Goal: Task Accomplishment & Management: Manage account settings

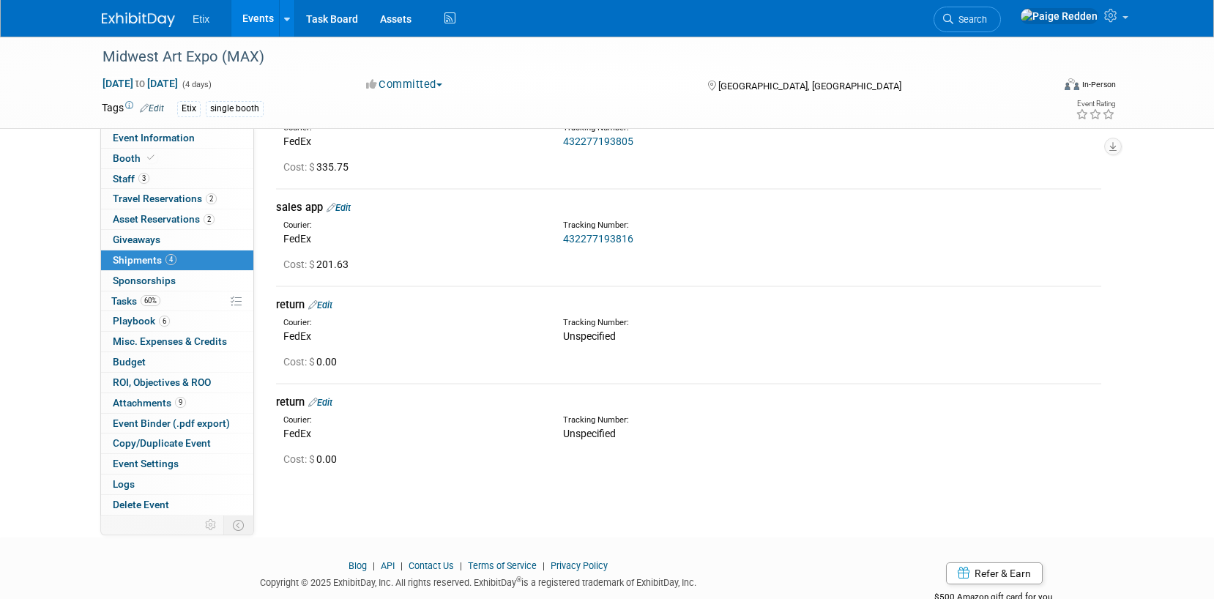
click at [332, 305] on link "Edit" at bounding box center [320, 304] width 24 height 11
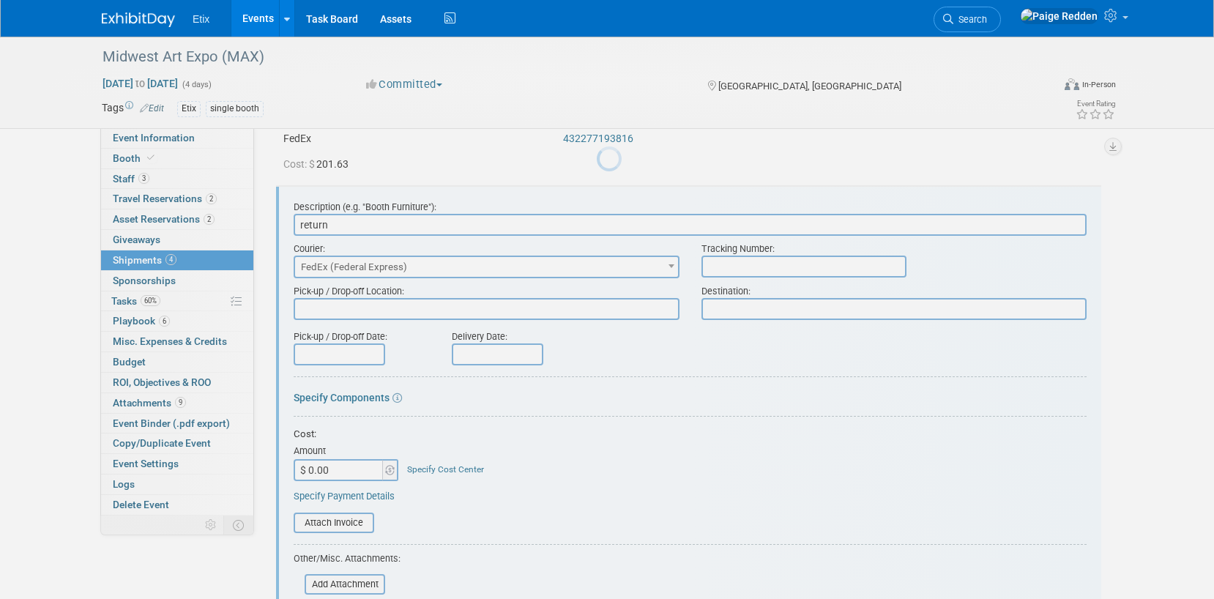
scroll to position [217, 0]
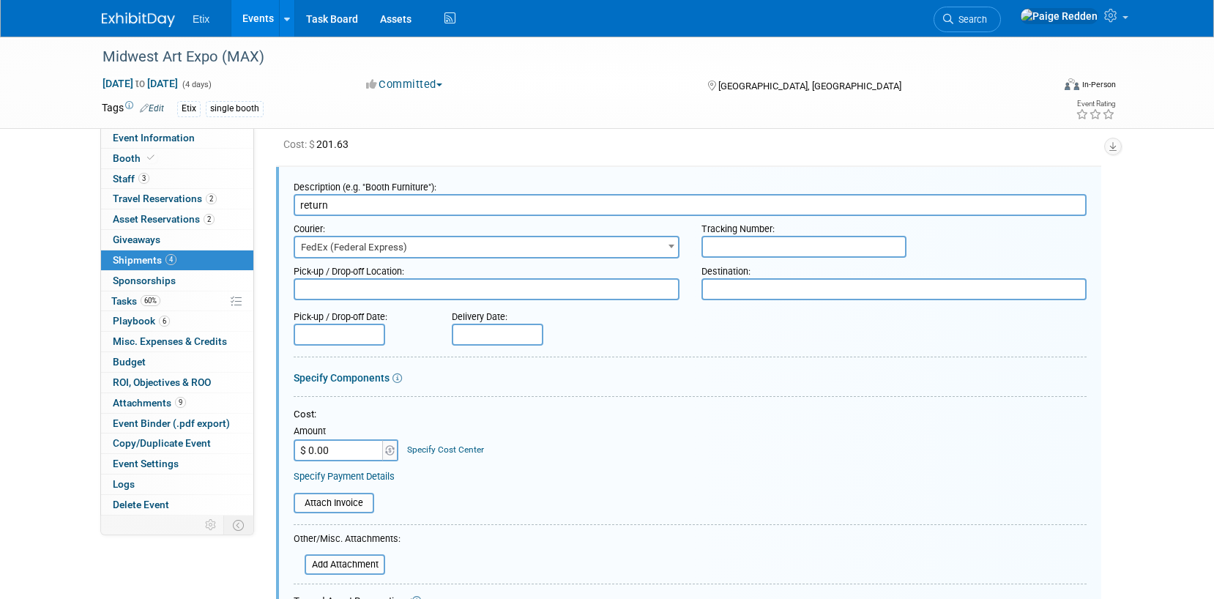
click at [751, 250] on input "text" at bounding box center [803, 247] width 205 height 22
paste input "432277193838"
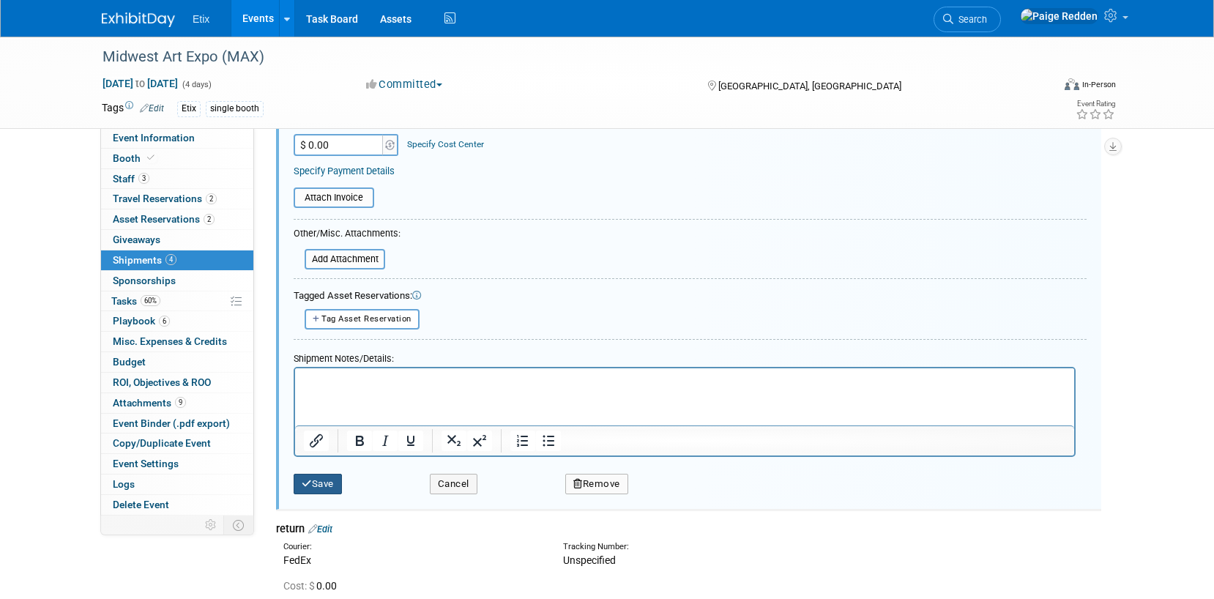
type input "432277193838"
click at [308, 479] on icon "submit" at bounding box center [307, 484] width 10 height 10
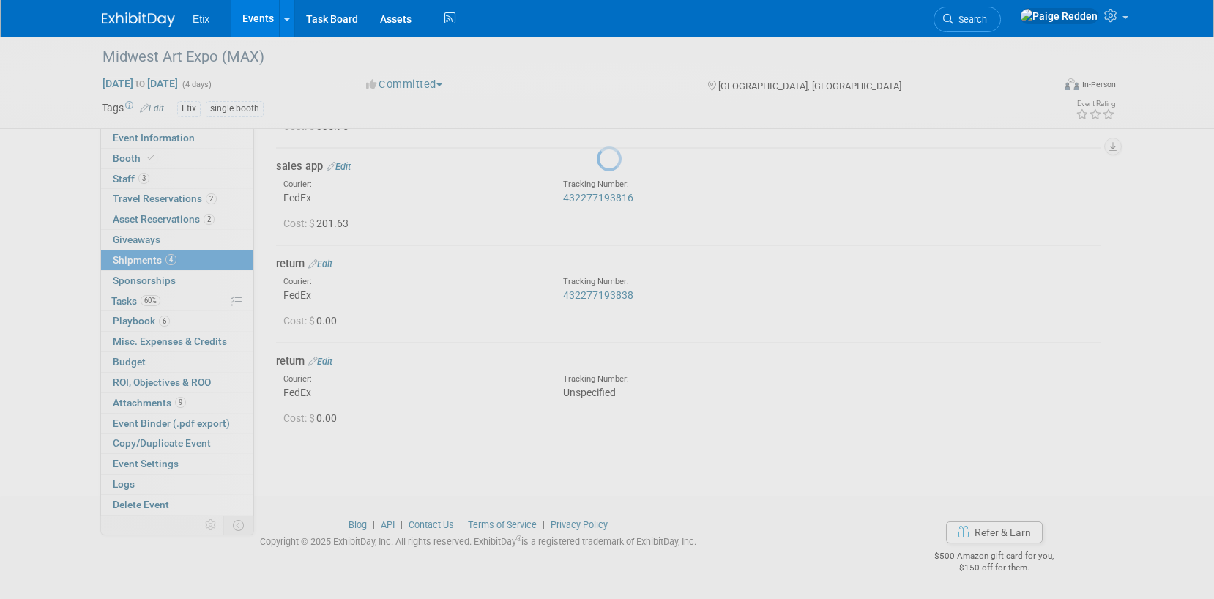
scroll to position [138, 0]
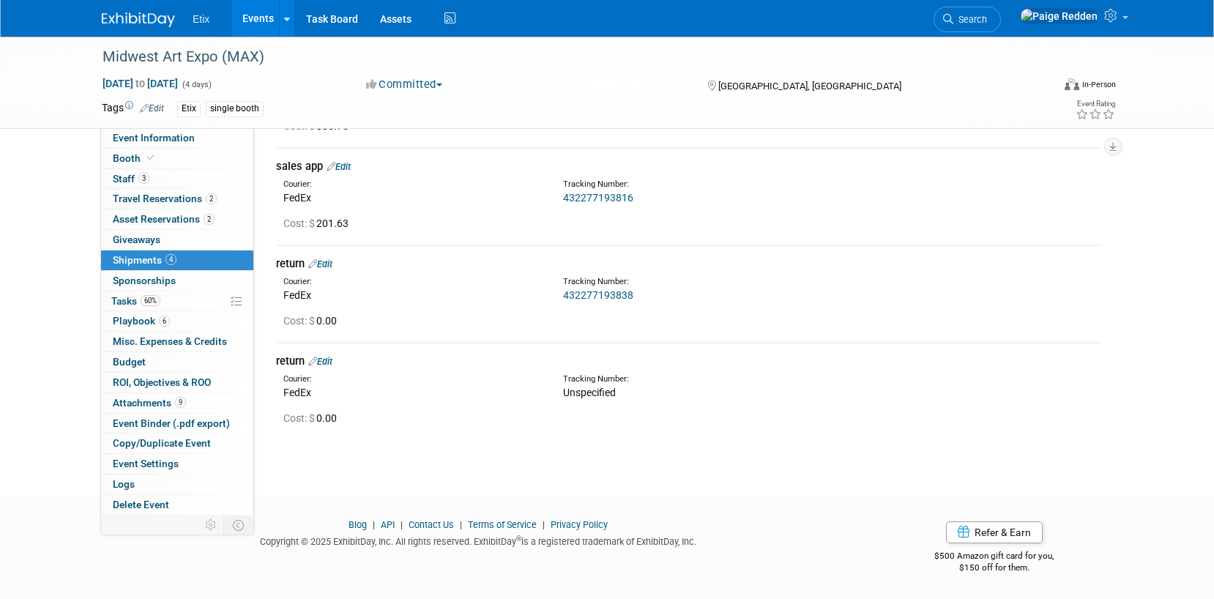
click at [332, 360] on link "Edit" at bounding box center [320, 361] width 24 height 11
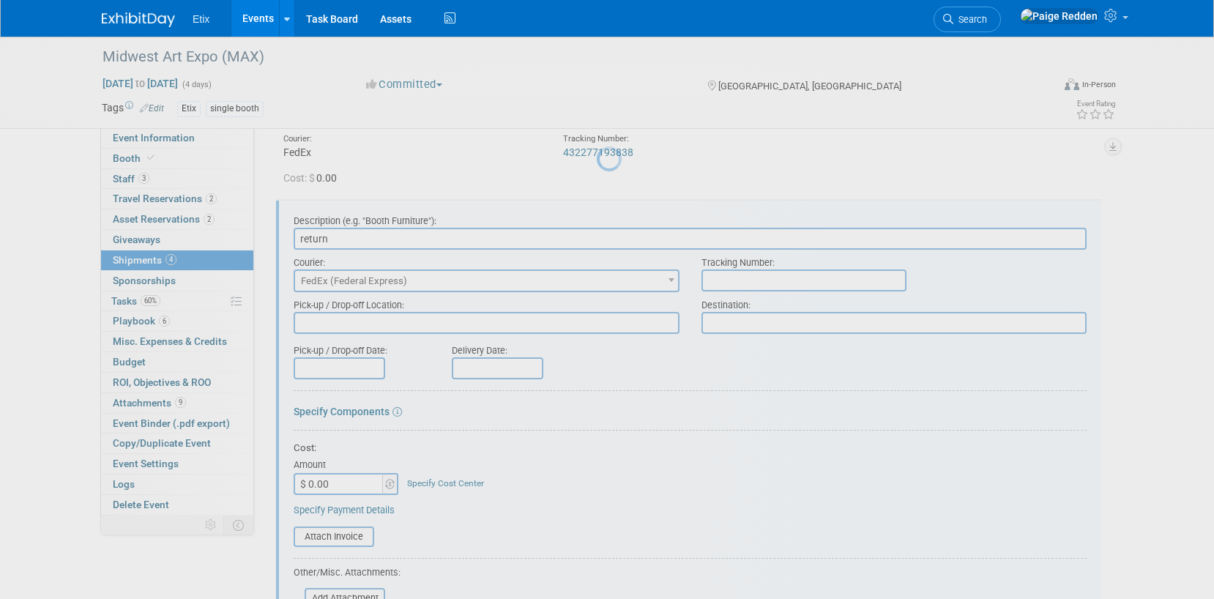
scroll to position [314, 0]
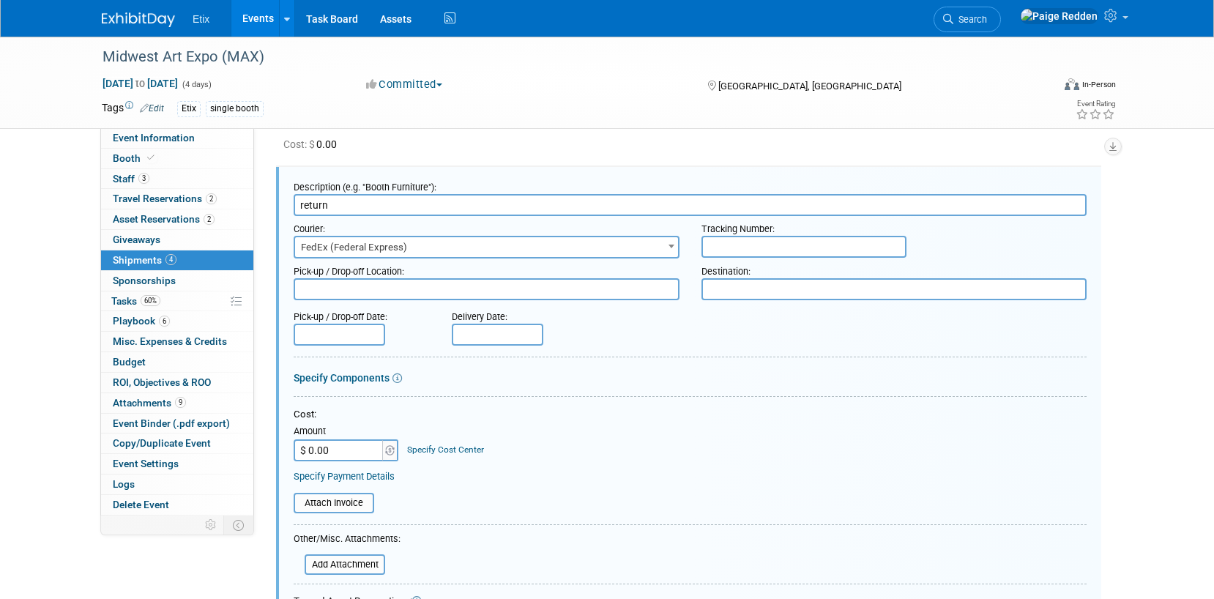
click at [755, 250] on input "text" at bounding box center [803, 247] width 205 height 22
paste input "432277193827"
type input "432277193827"
click at [624, 420] on div "Cost:" at bounding box center [690, 415] width 793 height 14
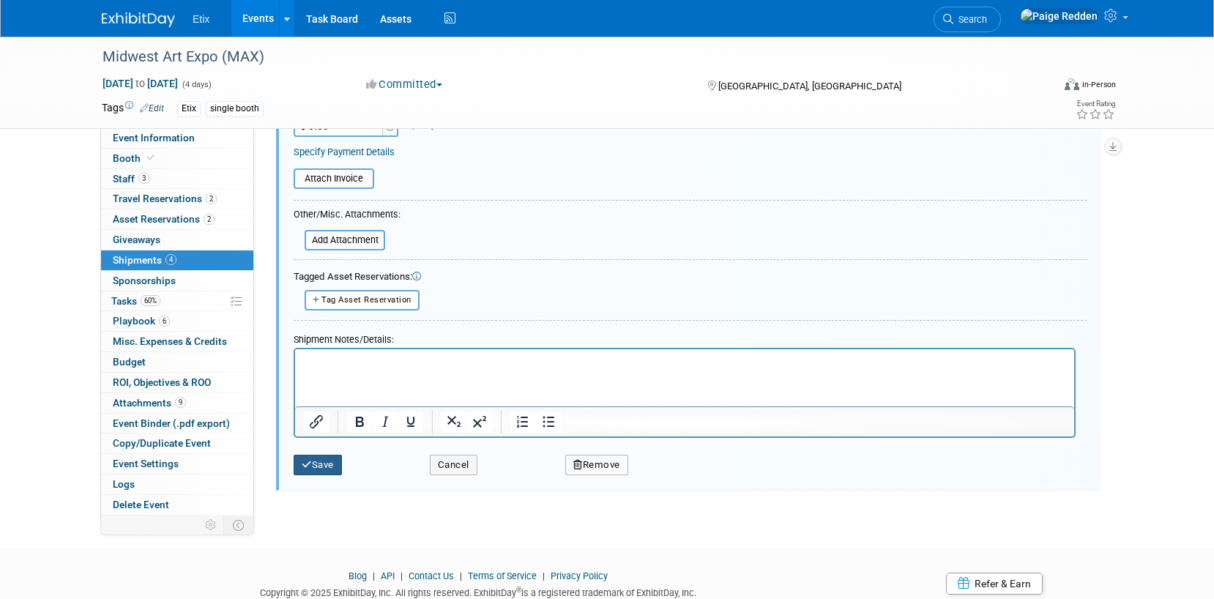
click at [310, 463] on icon "submit" at bounding box center [307, 465] width 10 height 10
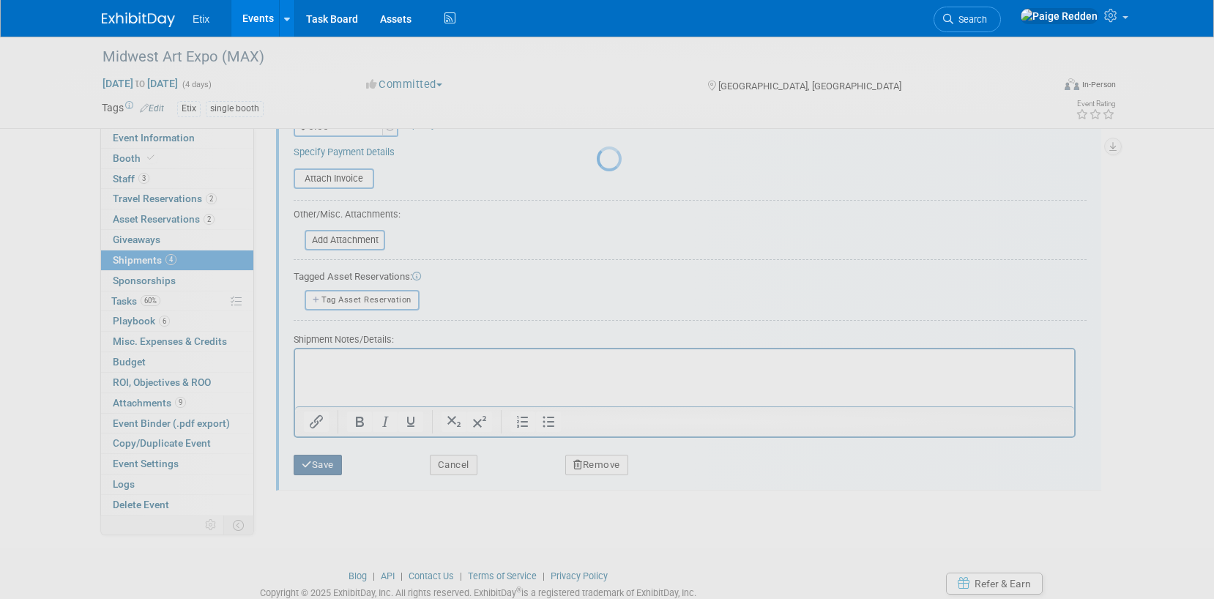
scroll to position [138, 0]
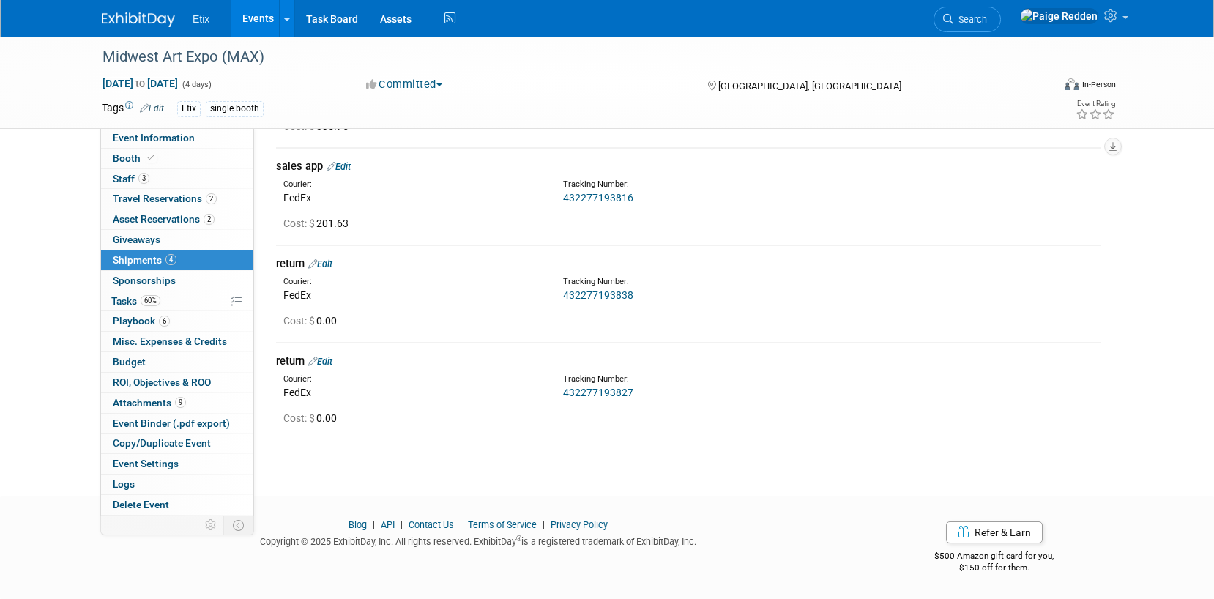
click at [250, 33] on link "Events" at bounding box center [257, 18] width 53 height 37
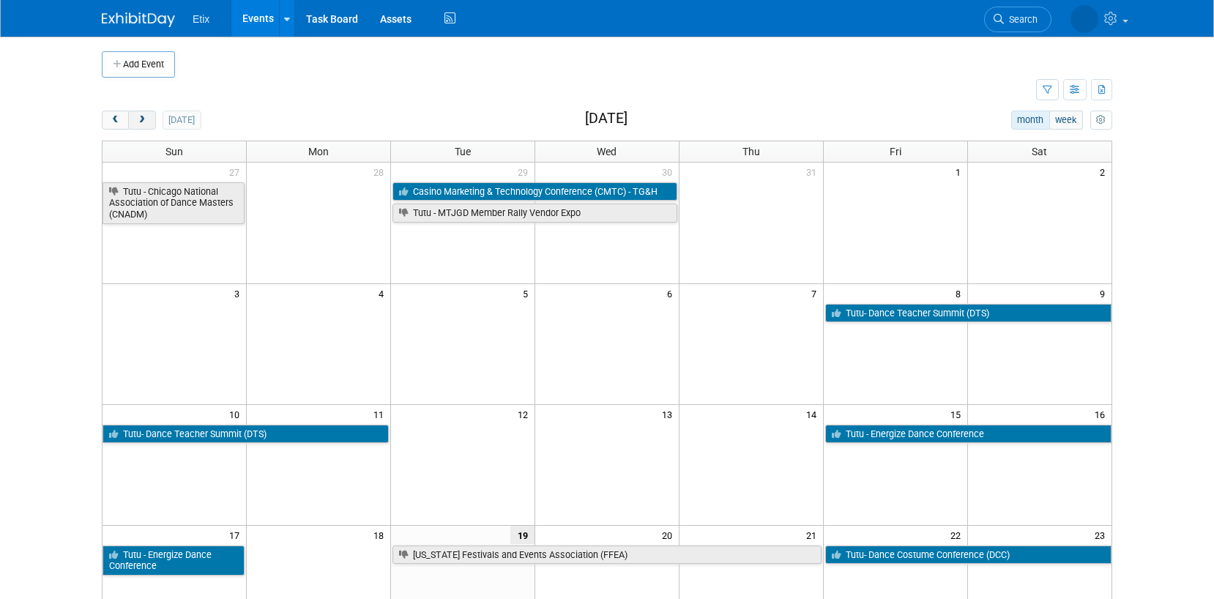
click at [135, 122] on button "next" at bounding box center [141, 120] width 27 height 19
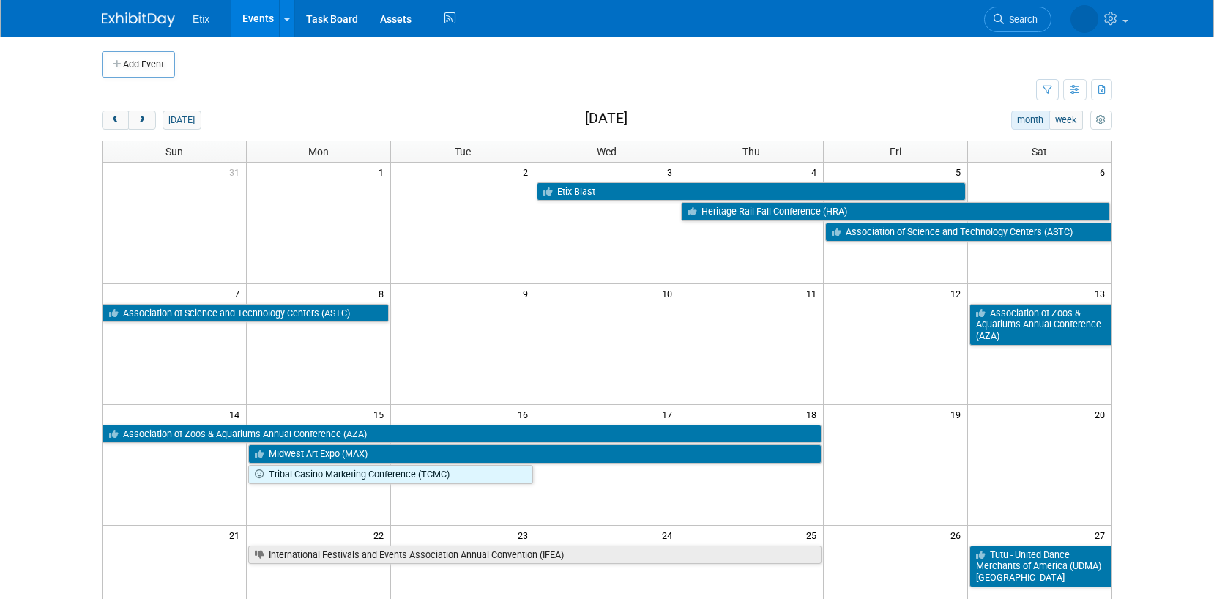
scroll to position [41, 0]
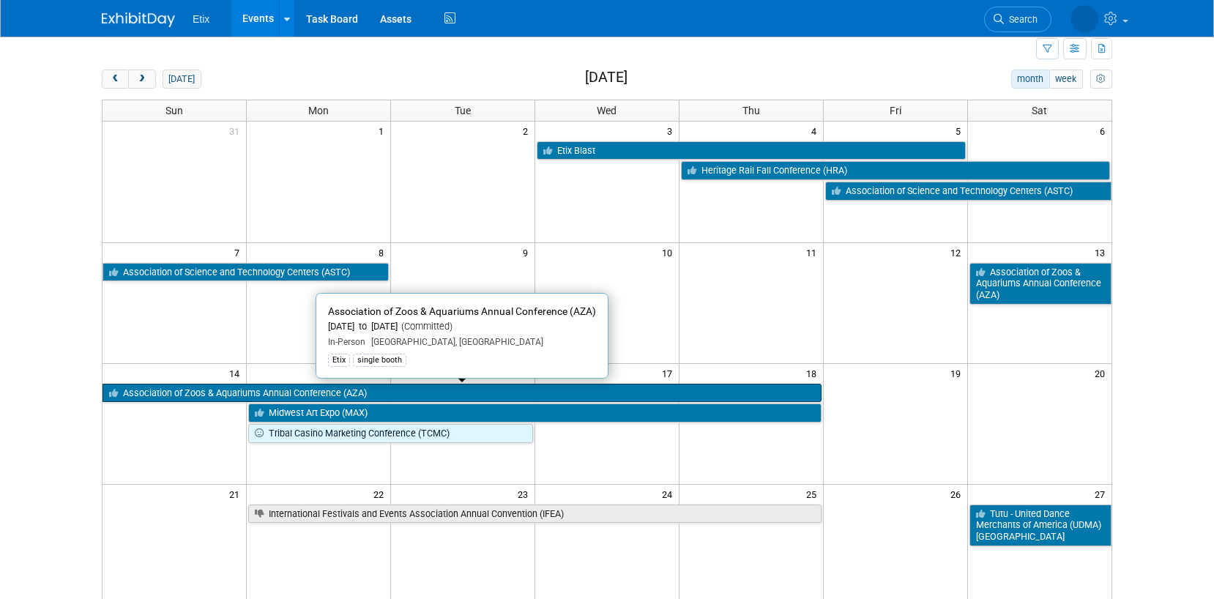
click at [262, 389] on link "Association of Zoos & Aquariums Annual Conference (AZA)" at bounding box center [462, 393] width 719 height 19
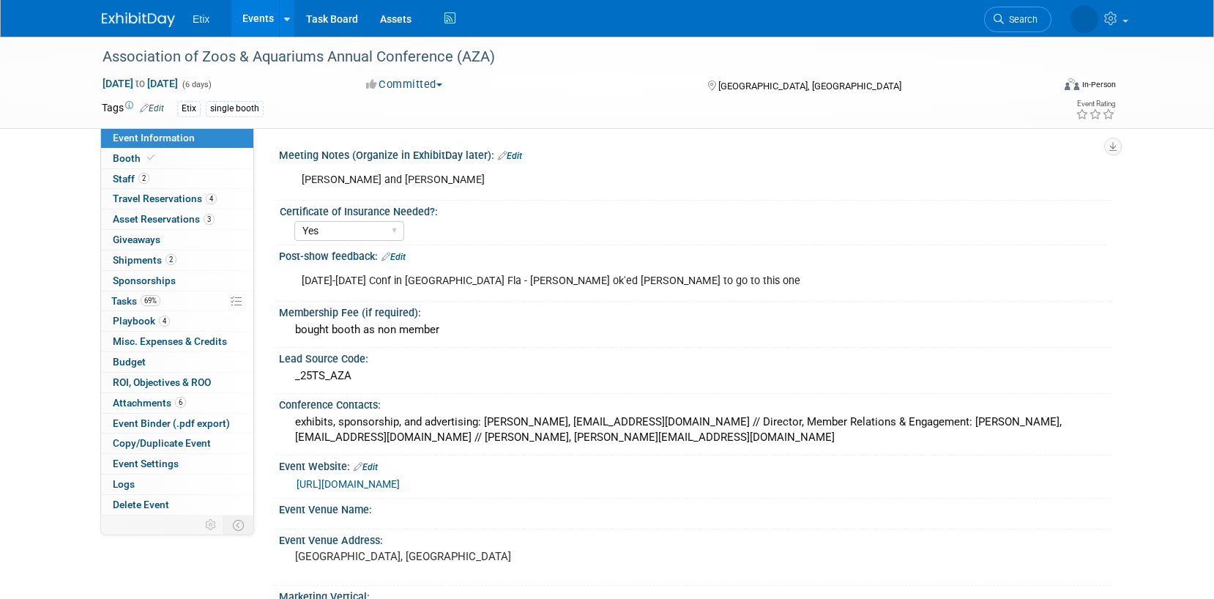
select select "Yes"
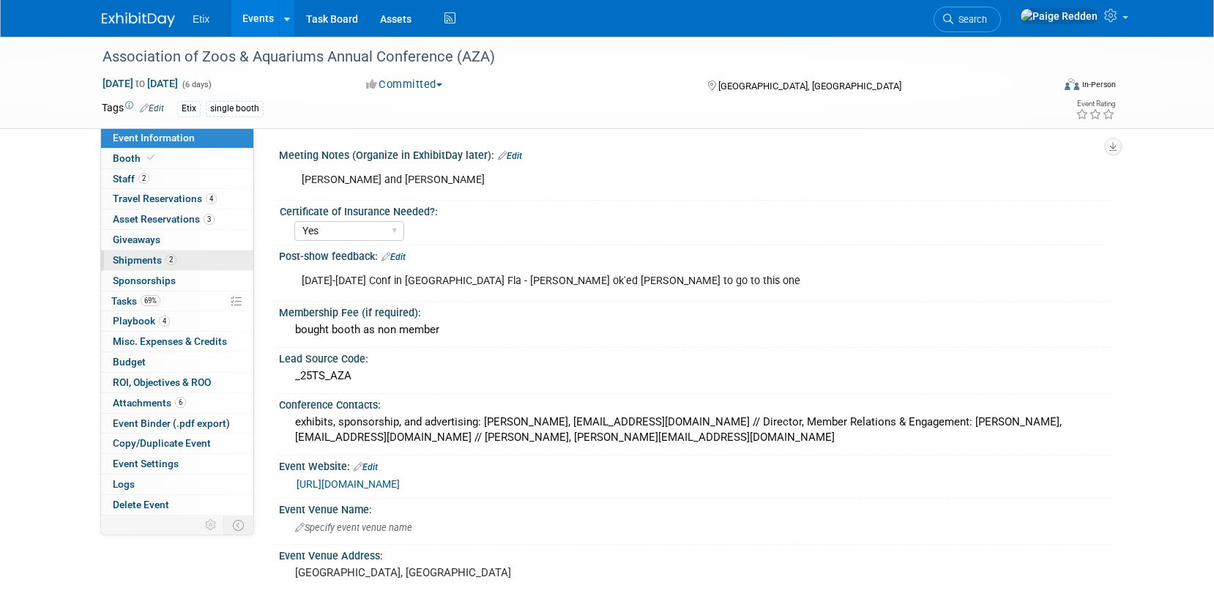
click at [176, 263] on link "2 Shipments 2" at bounding box center [177, 260] width 152 height 20
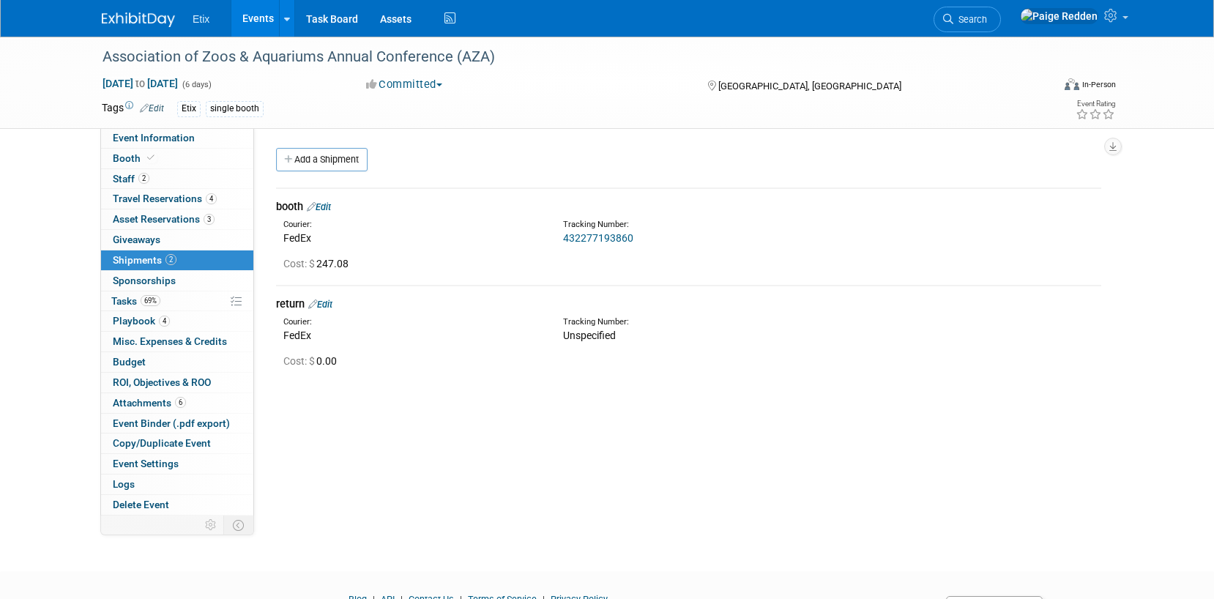
click at [323, 308] on link "Edit" at bounding box center [320, 304] width 24 height 11
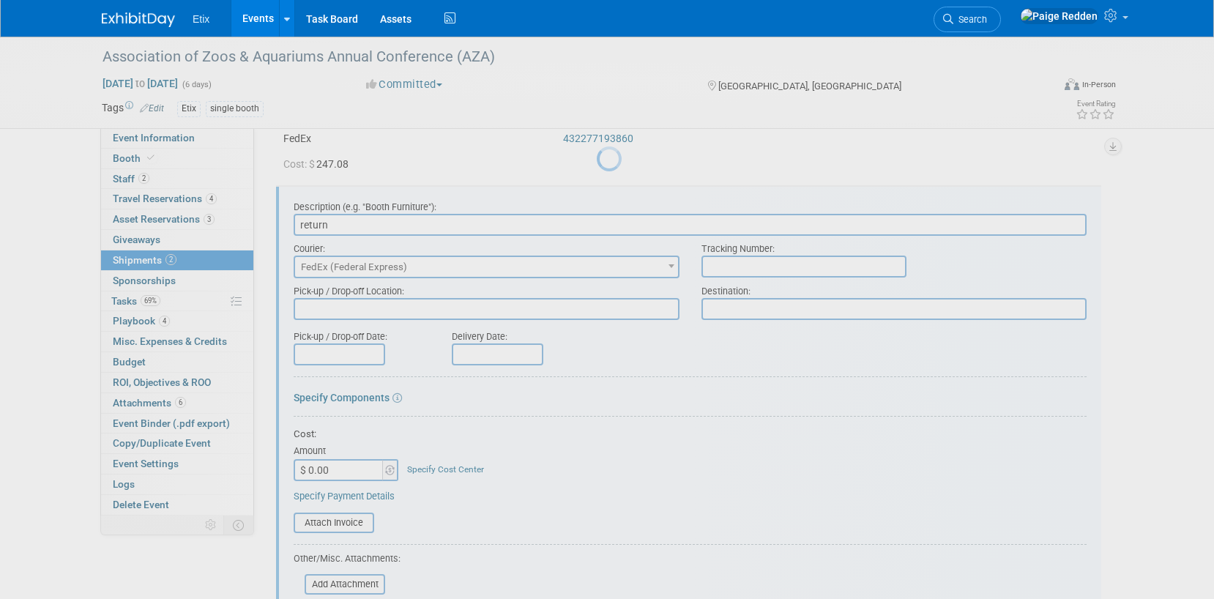
scroll to position [119, 0]
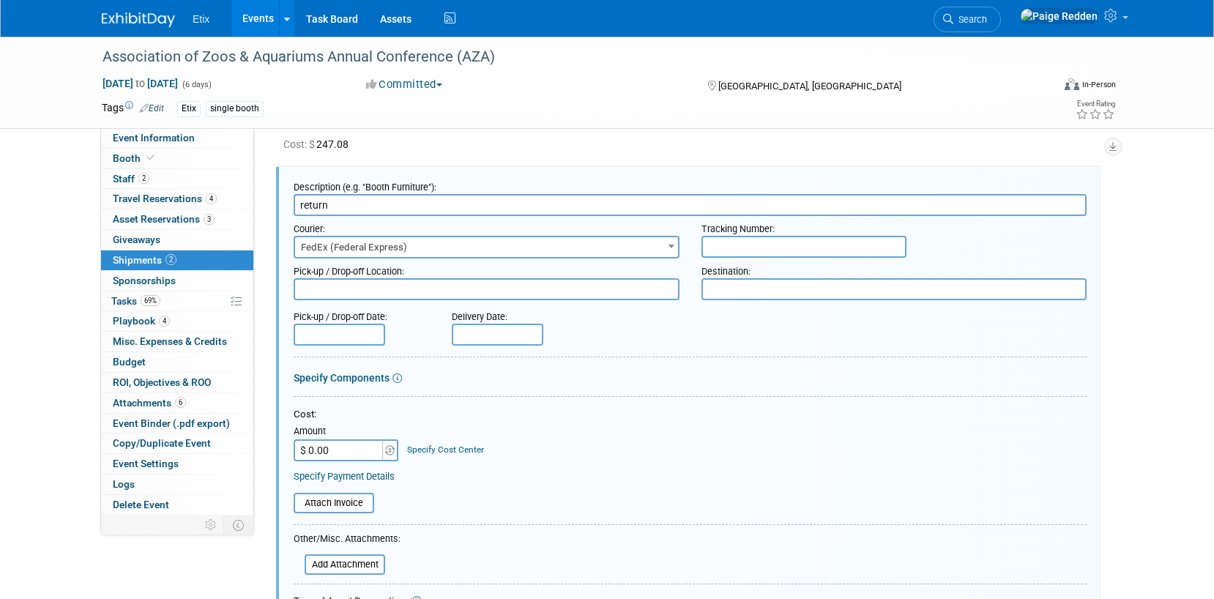
click at [731, 239] on input "text" at bounding box center [803, 247] width 205 height 22
paste input "432277193871"
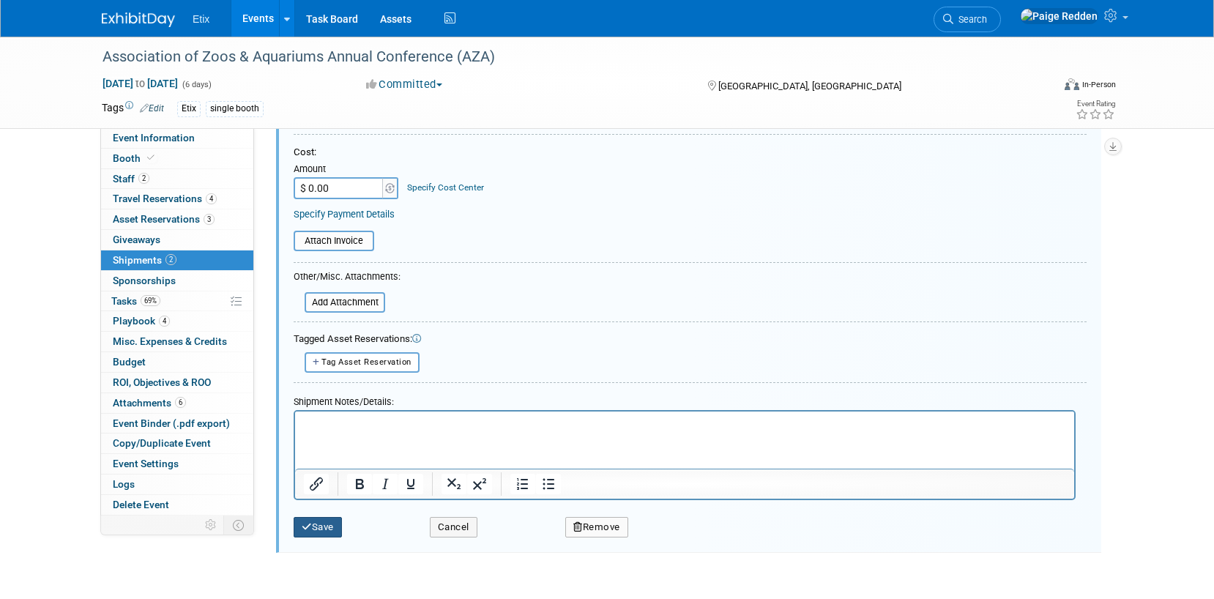
type input "432277193871"
click at [313, 531] on button "Save" at bounding box center [318, 527] width 48 height 21
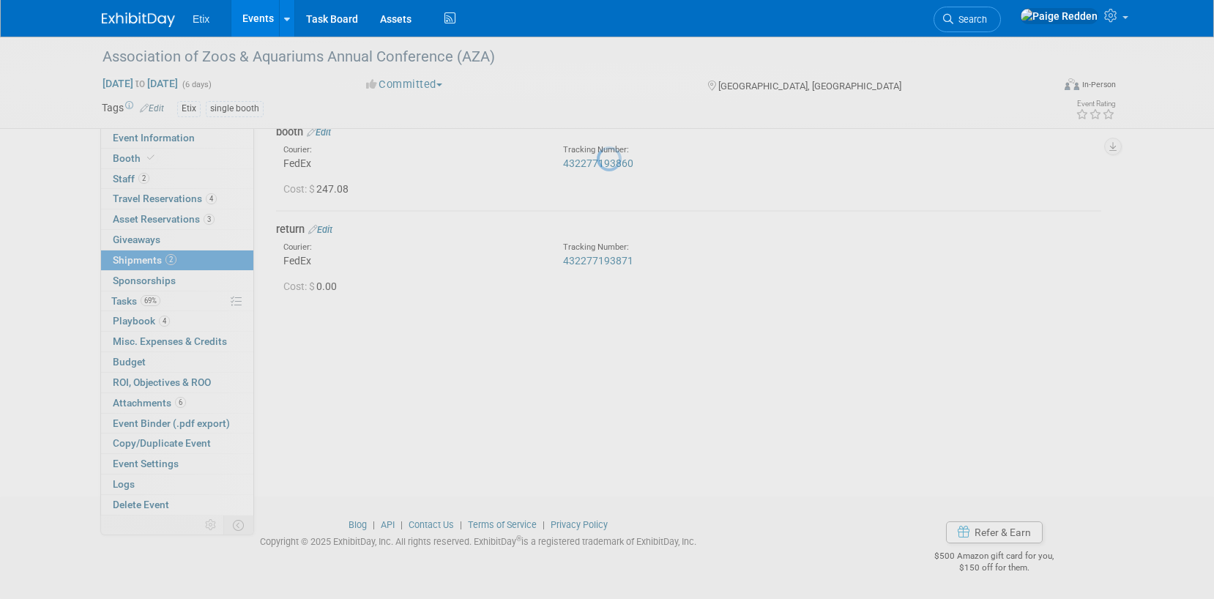
scroll to position [75, 0]
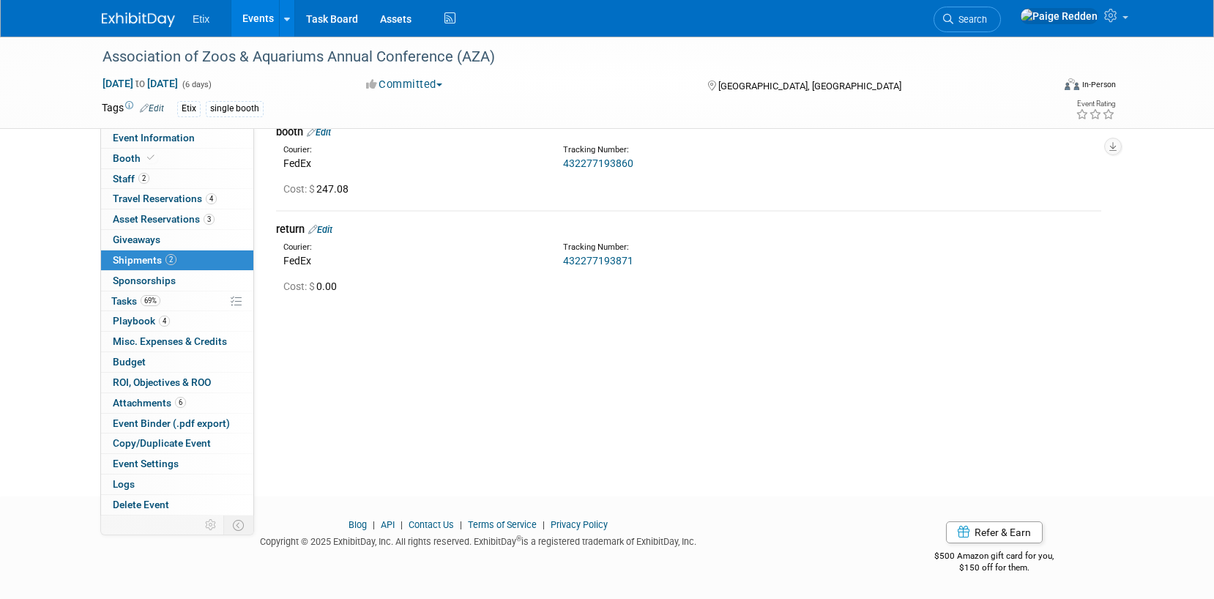
click at [248, 29] on link "Events" at bounding box center [257, 18] width 53 height 37
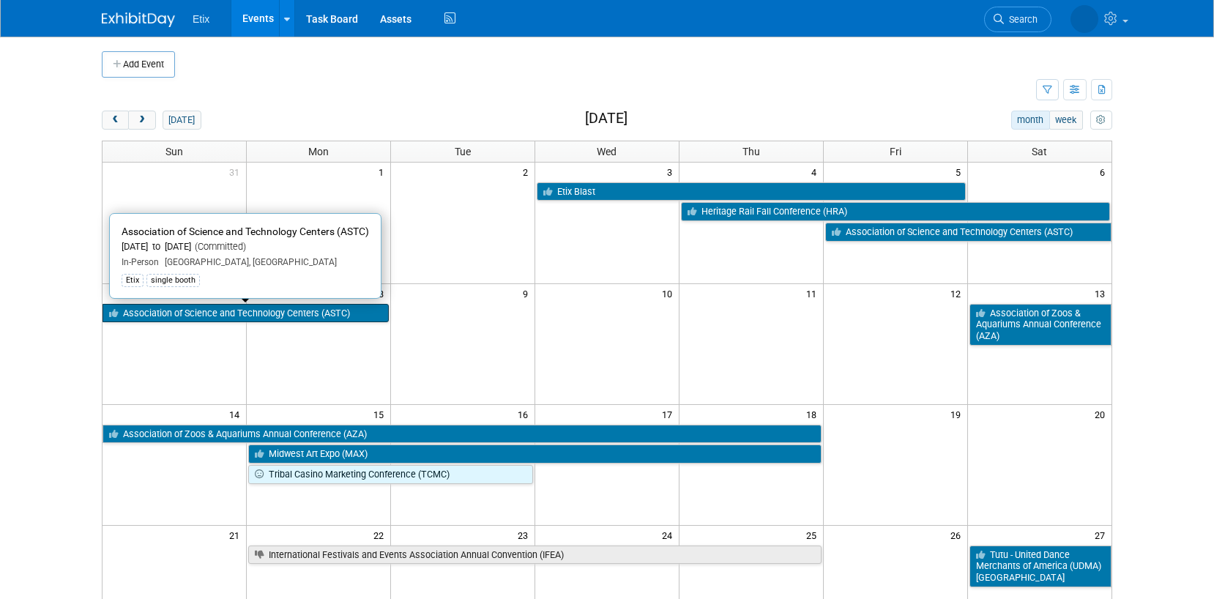
click at [261, 307] on link "Association of Science and Technology Centers (ASTC)" at bounding box center [246, 313] width 286 height 19
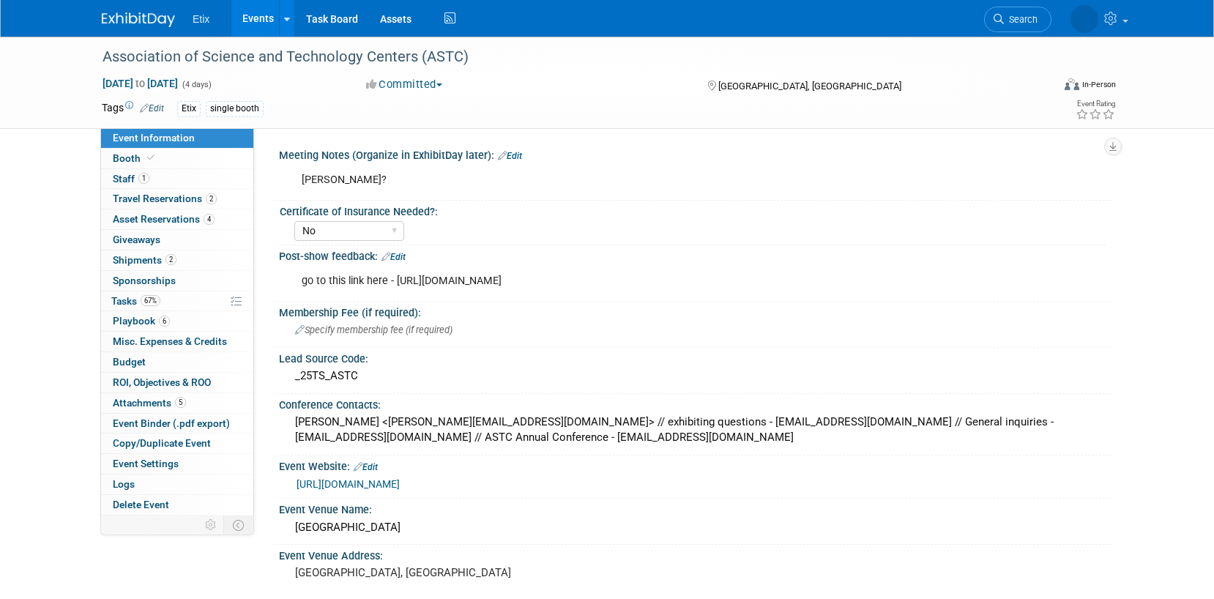
select select "No"
click at [122, 260] on span "Shipments 2" at bounding box center [145, 260] width 64 height 12
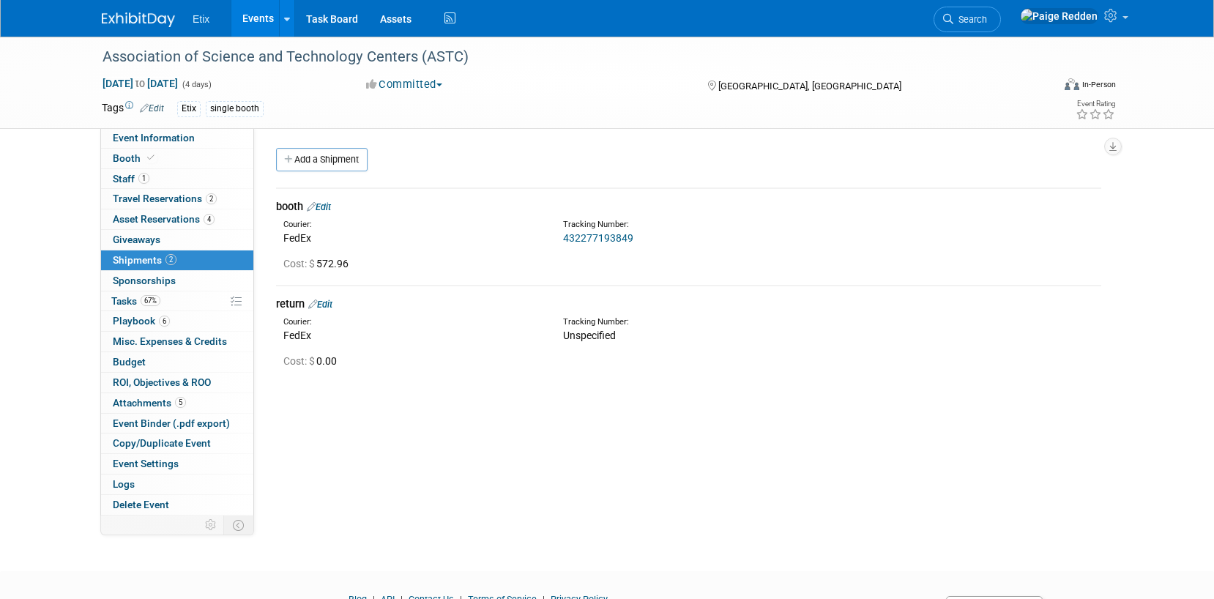
click at [329, 207] on link "Edit" at bounding box center [319, 206] width 24 height 11
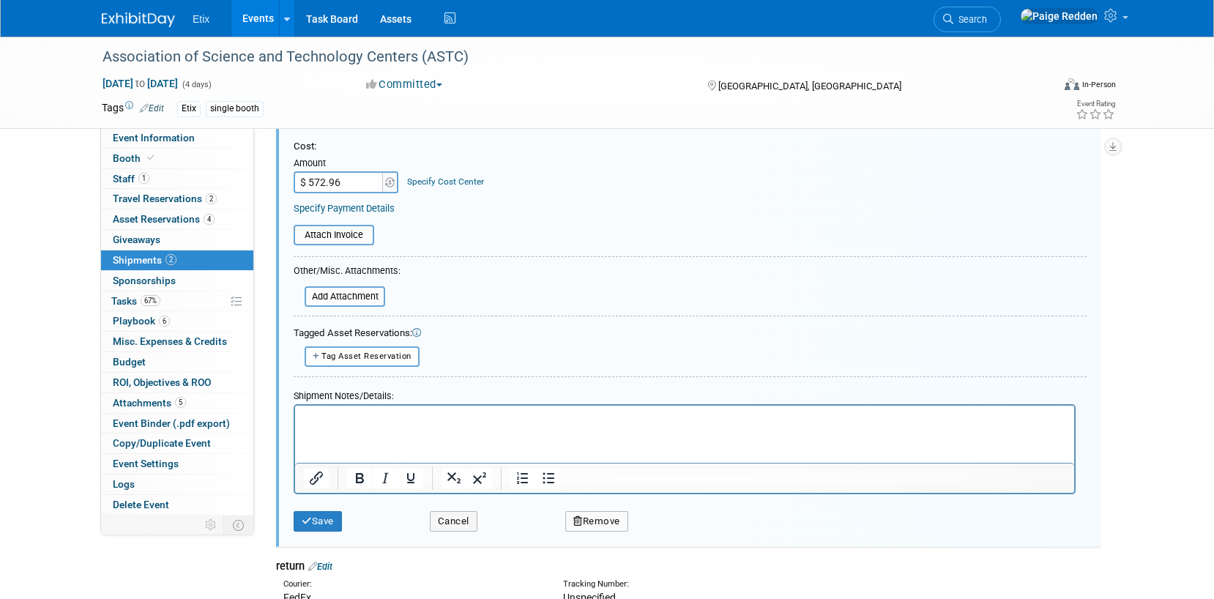
scroll to position [302, 0]
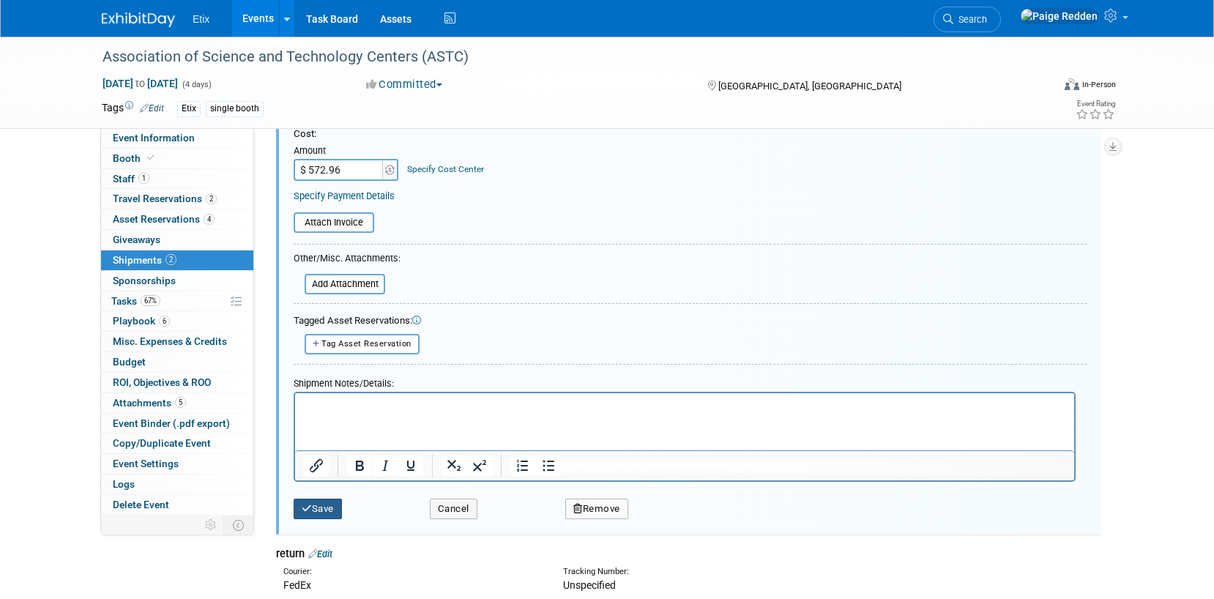
click at [314, 504] on button "Save" at bounding box center [318, 509] width 48 height 21
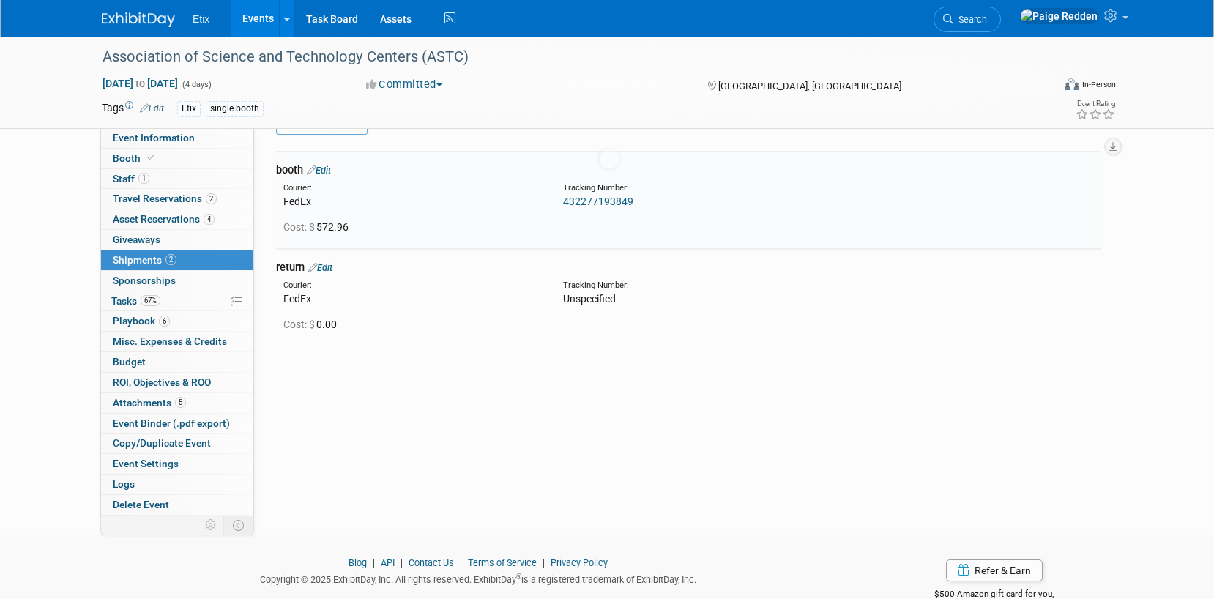
scroll to position [22, 0]
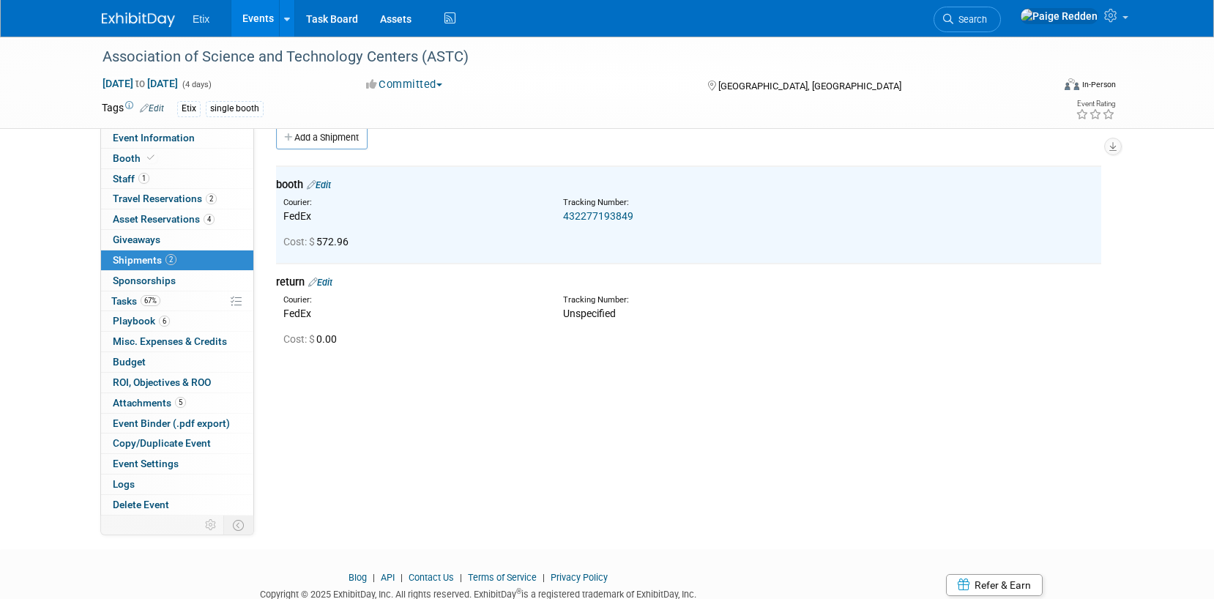
click at [329, 281] on link "Edit" at bounding box center [320, 282] width 24 height 11
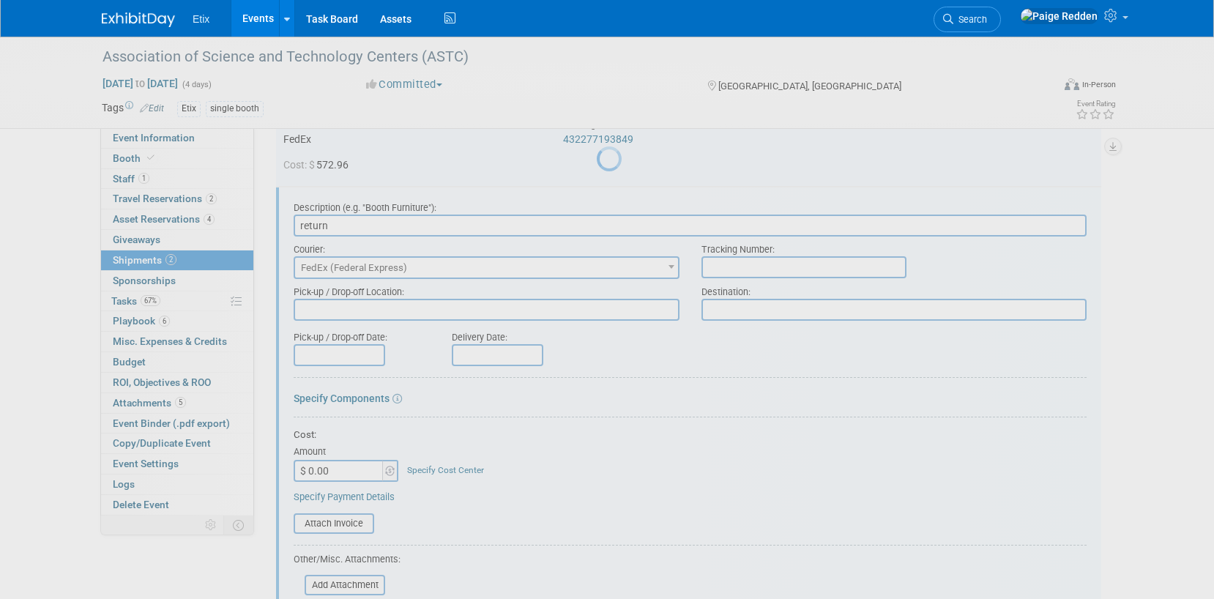
scroll to position [119, 0]
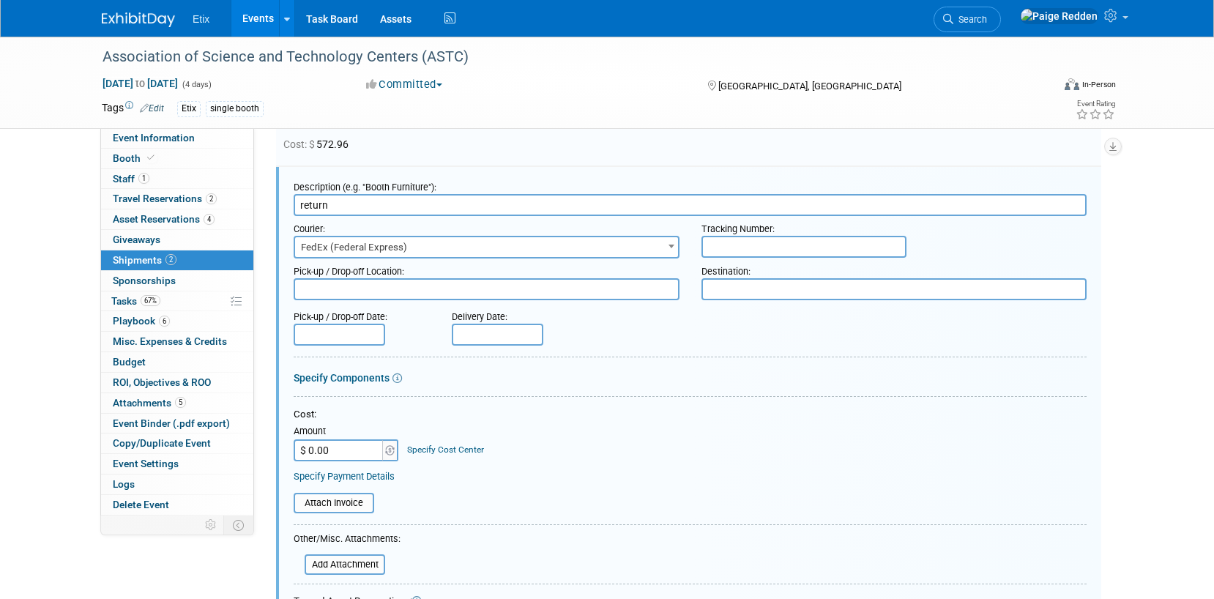
click at [732, 251] on input "text" at bounding box center [803, 247] width 205 height 22
paste input "432277193850"
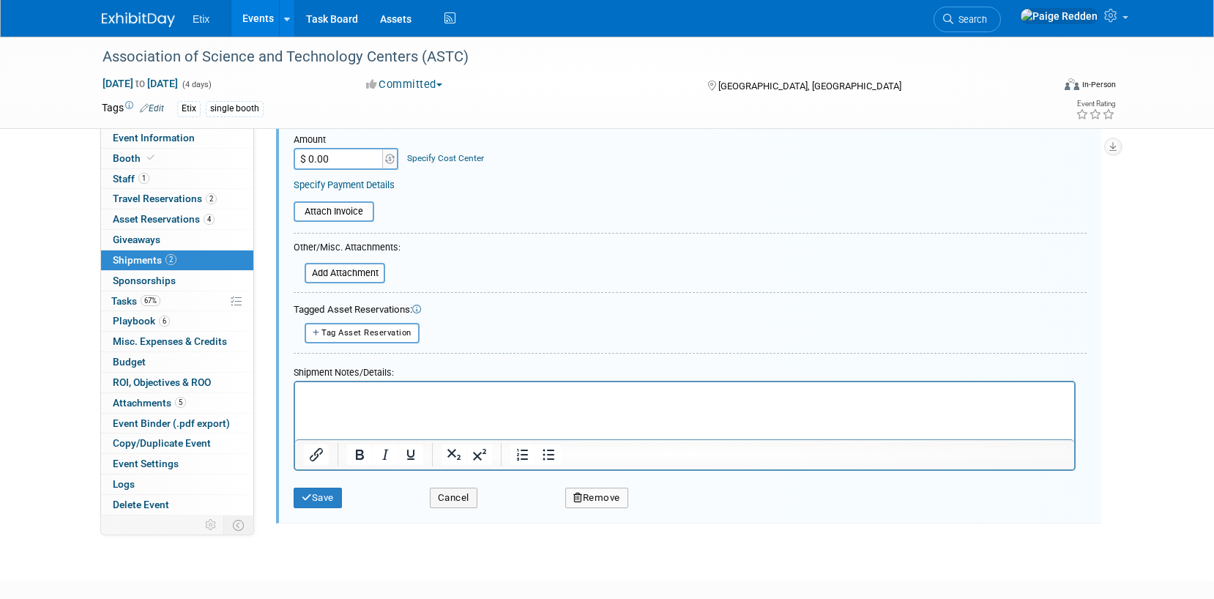
scroll to position [432, 0]
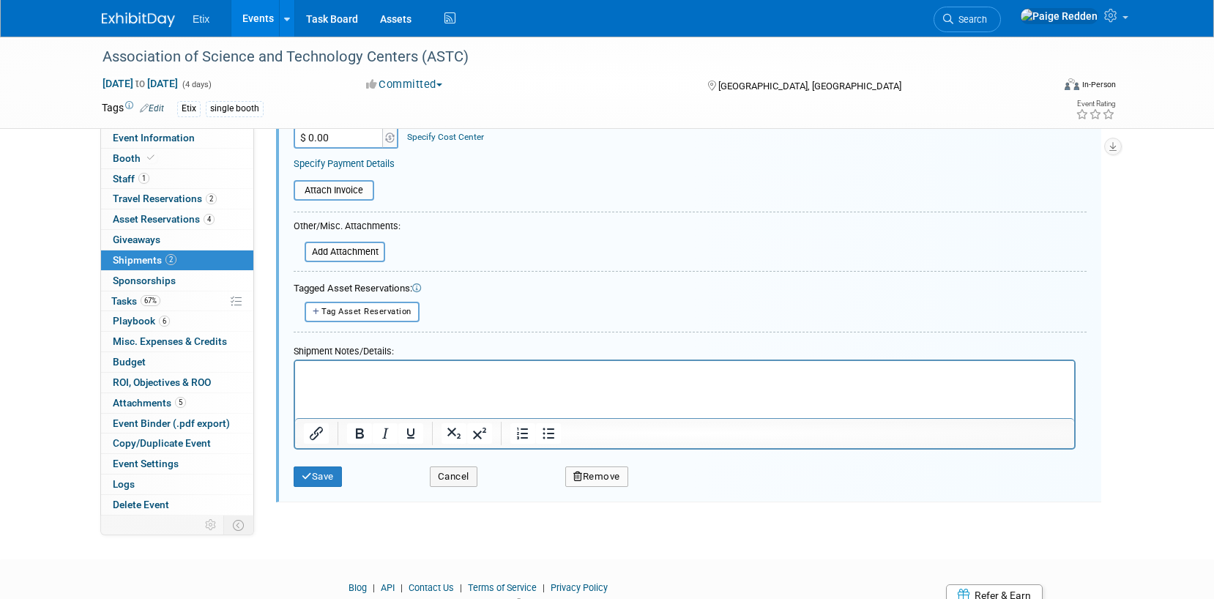
type input "432277193850"
click at [308, 486] on div "Save Cancel Remove" at bounding box center [690, 472] width 793 height 45
click at [309, 469] on button "Save" at bounding box center [318, 476] width 48 height 21
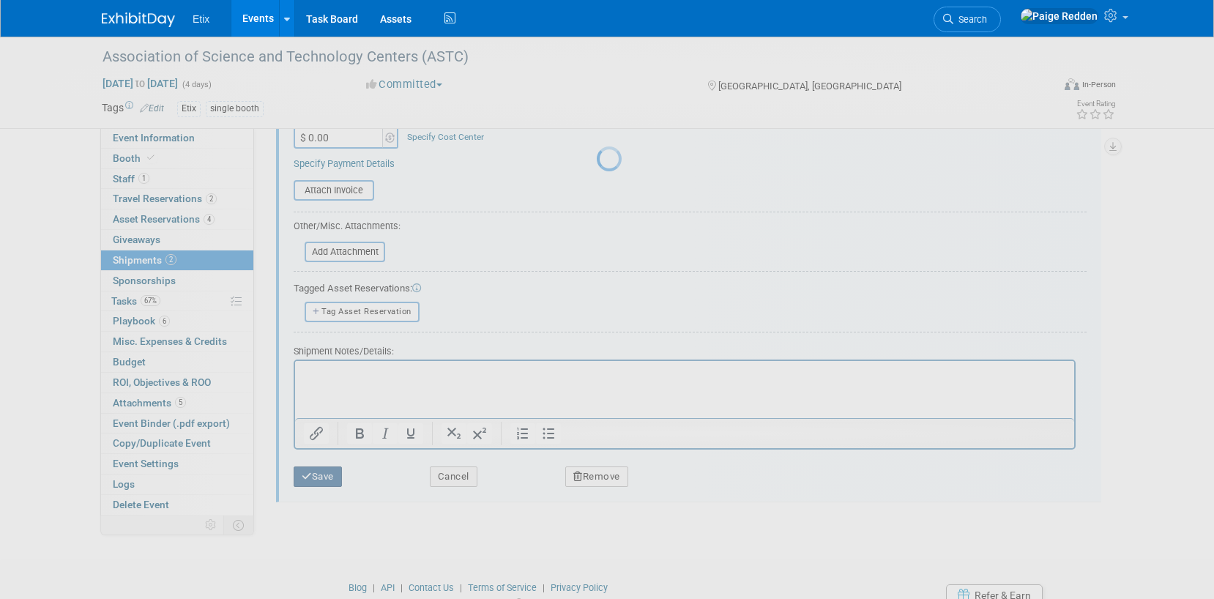
scroll to position [75, 0]
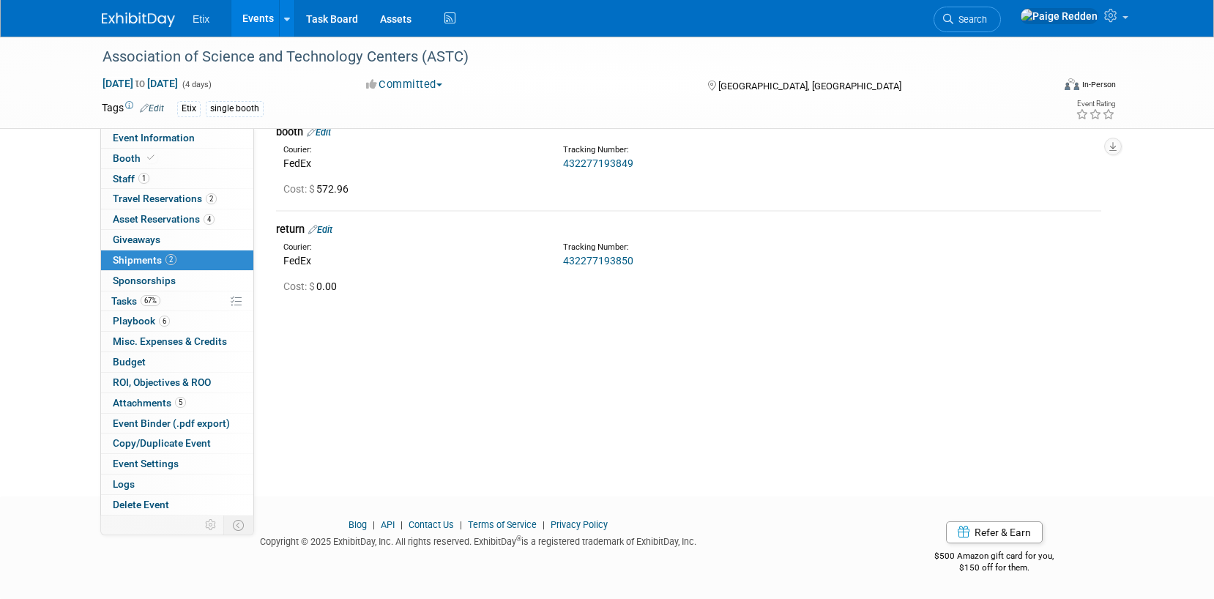
click at [258, 14] on link "Events" at bounding box center [257, 18] width 53 height 37
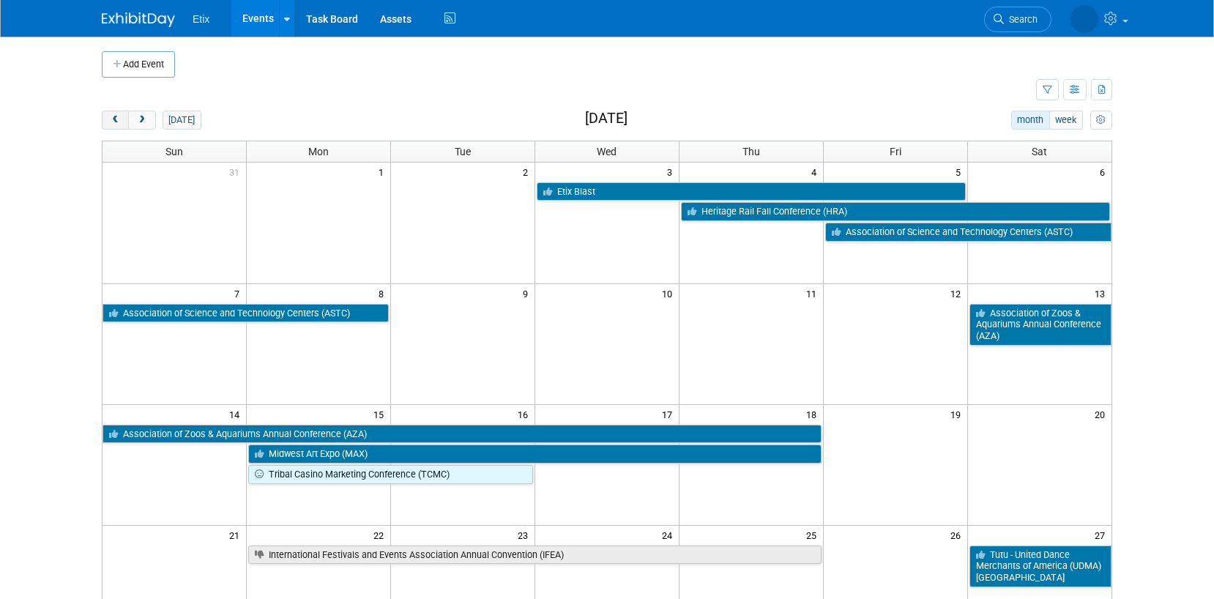
click at [111, 113] on button "prev" at bounding box center [115, 120] width 27 height 19
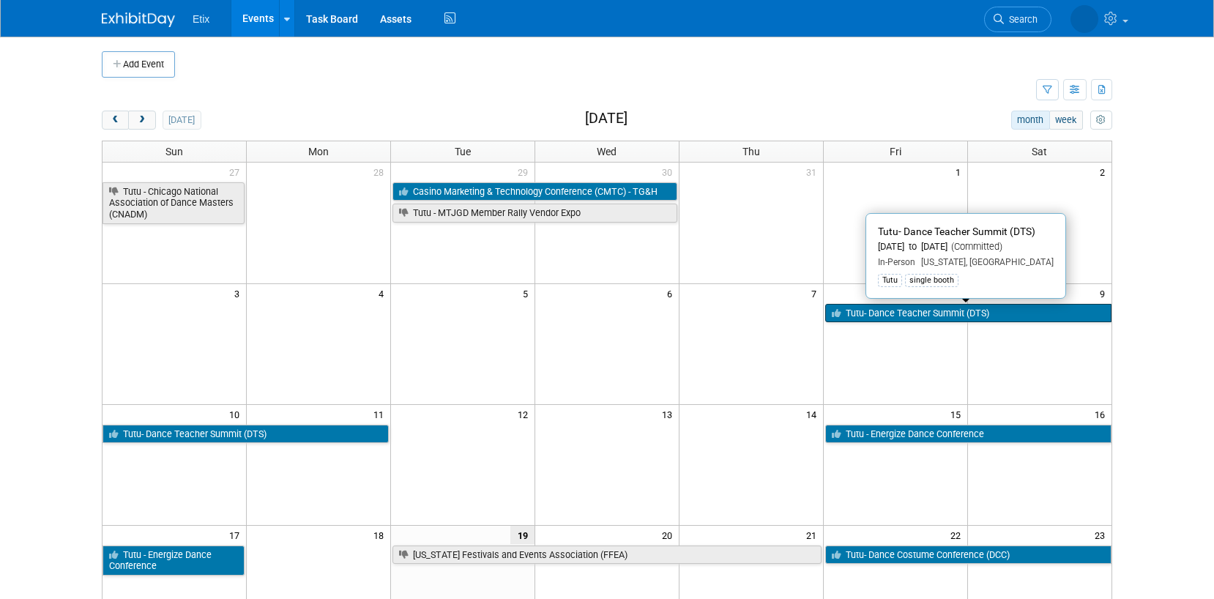
click at [848, 315] on link "Tutu- Dance Teacher Summit (DTS)" at bounding box center [968, 313] width 286 height 19
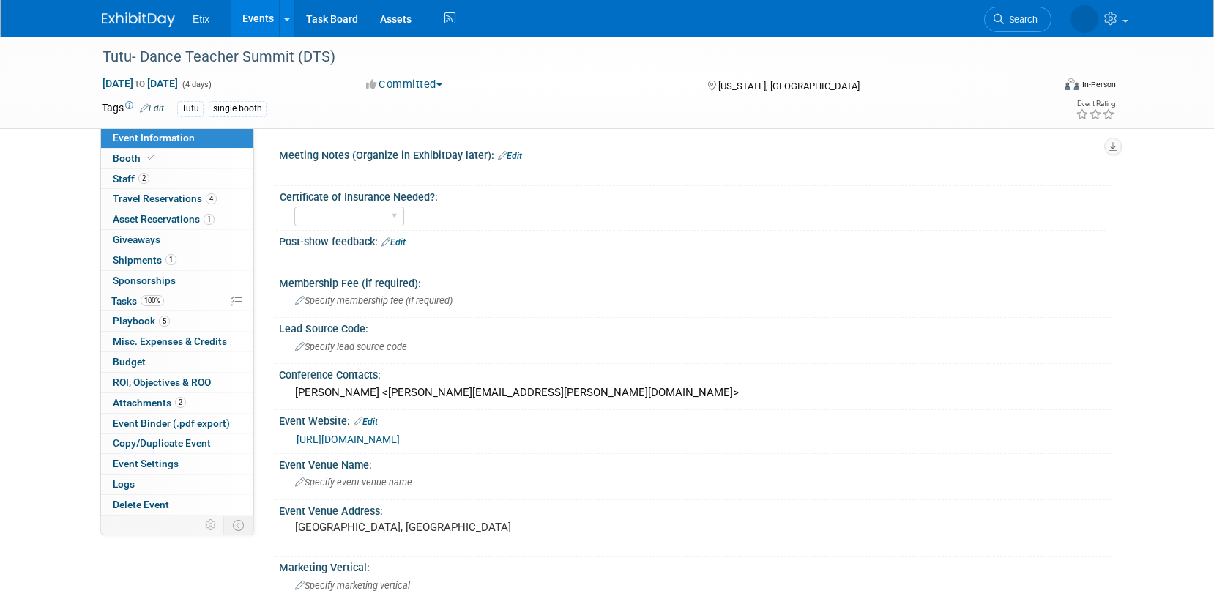
click at [401, 241] on link "Edit" at bounding box center [393, 242] width 24 height 10
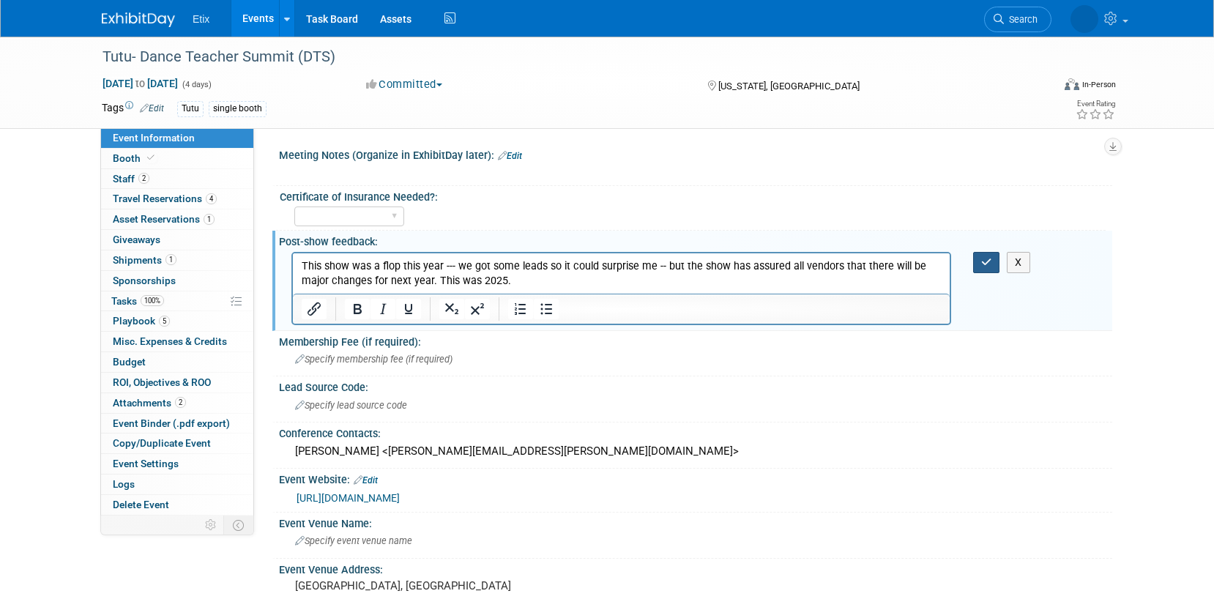
click at [977, 258] on button "button" at bounding box center [986, 262] width 27 height 21
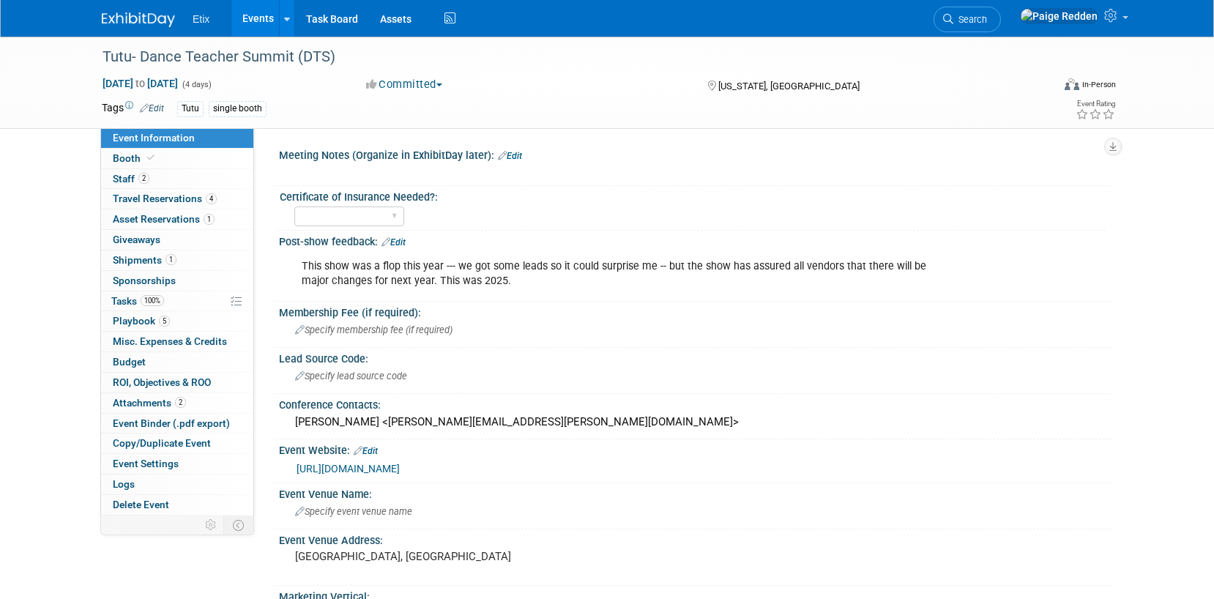
click at [256, 12] on link "Events" at bounding box center [257, 18] width 53 height 37
